Goal: Information Seeking & Learning: Learn about a topic

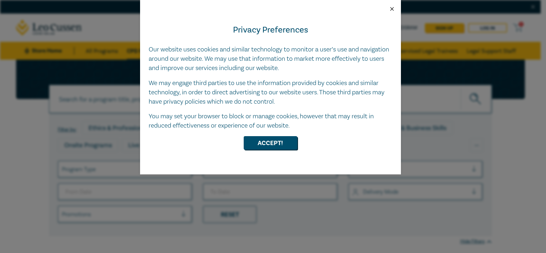
click at [394, 9] on button "Close" at bounding box center [392, 9] width 6 height 6
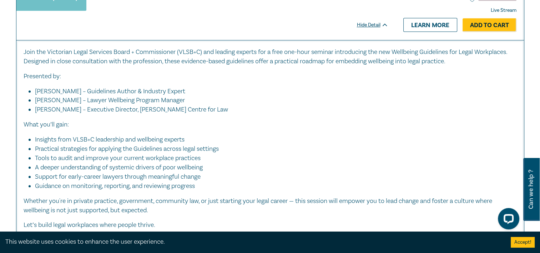
scroll to position [214, 0]
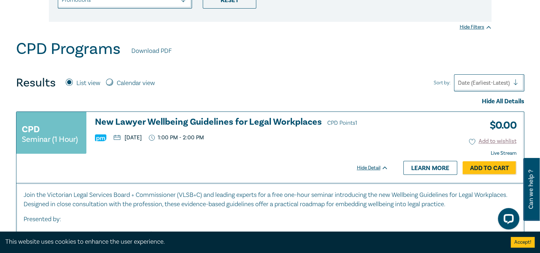
click at [43, 137] on small "Seminar (1 Hour)" at bounding box center [50, 139] width 56 height 7
click at [371, 125] on h3 "New Lawyer Wellbeing Guidelines for Legal Workplaces CPD Points 1" at bounding box center [242, 122] width 294 height 11
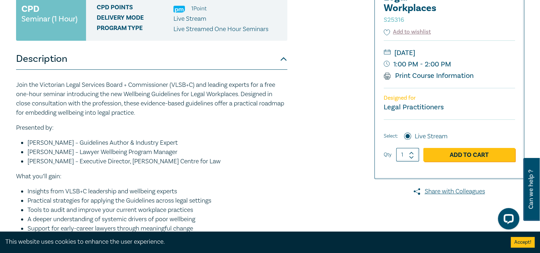
scroll to position [179, 0]
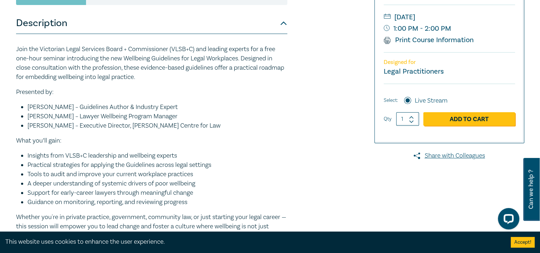
click at [528, 188] on span "Can we help ?" at bounding box center [531, 189] width 7 height 54
select select "AU"
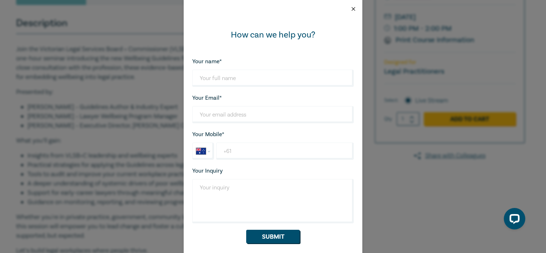
click at [350, 10] on button "Close" at bounding box center [353, 9] width 6 height 6
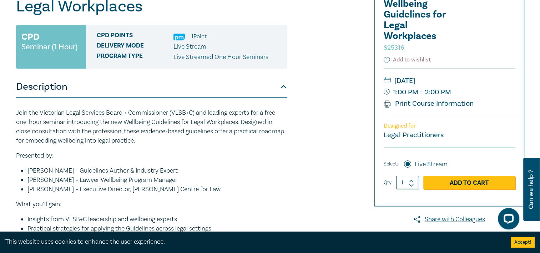
scroll to position [0, 0]
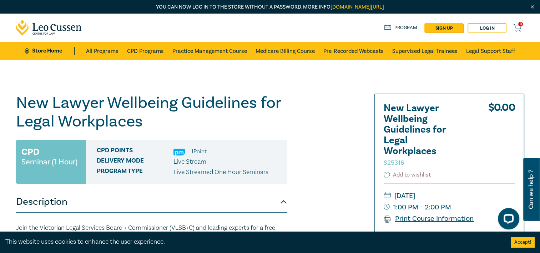
click at [408, 219] on link "Print Course Information" at bounding box center [429, 218] width 90 height 9
click at [145, 140] on div "CPD Points 1 Point Delivery Mode Live Stream Program type Live Streamed One Hou…" at bounding box center [186, 162] width 201 height 44
